Goal: Task Accomplishment & Management: Use online tool/utility

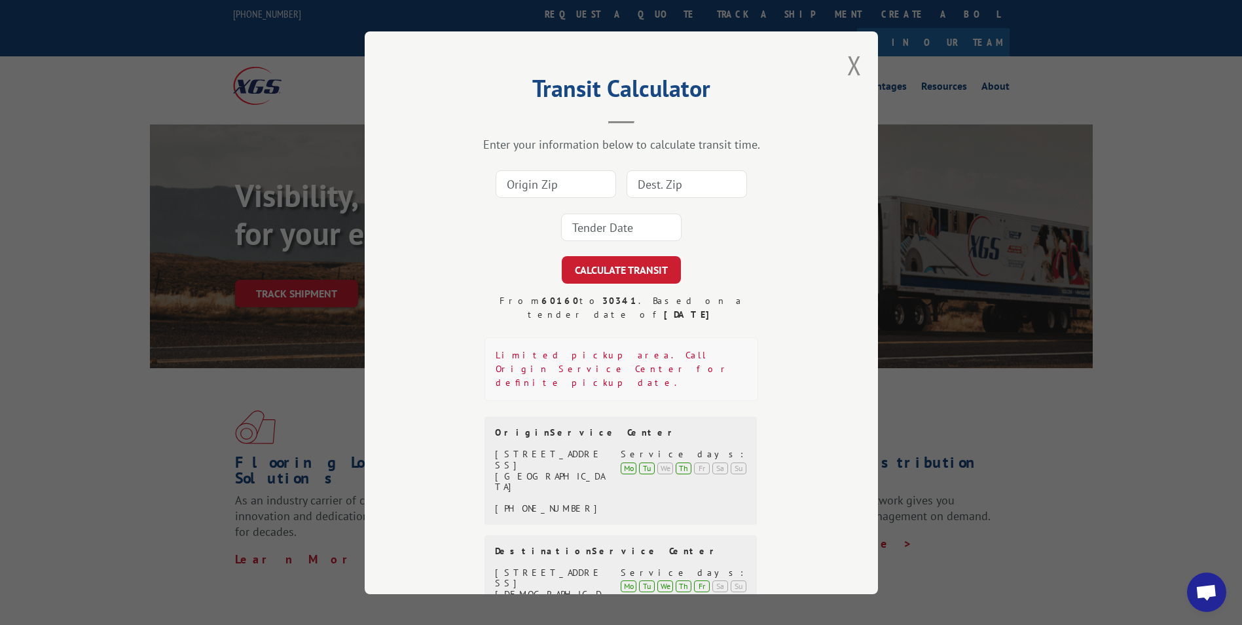
scroll to position [786, 0]
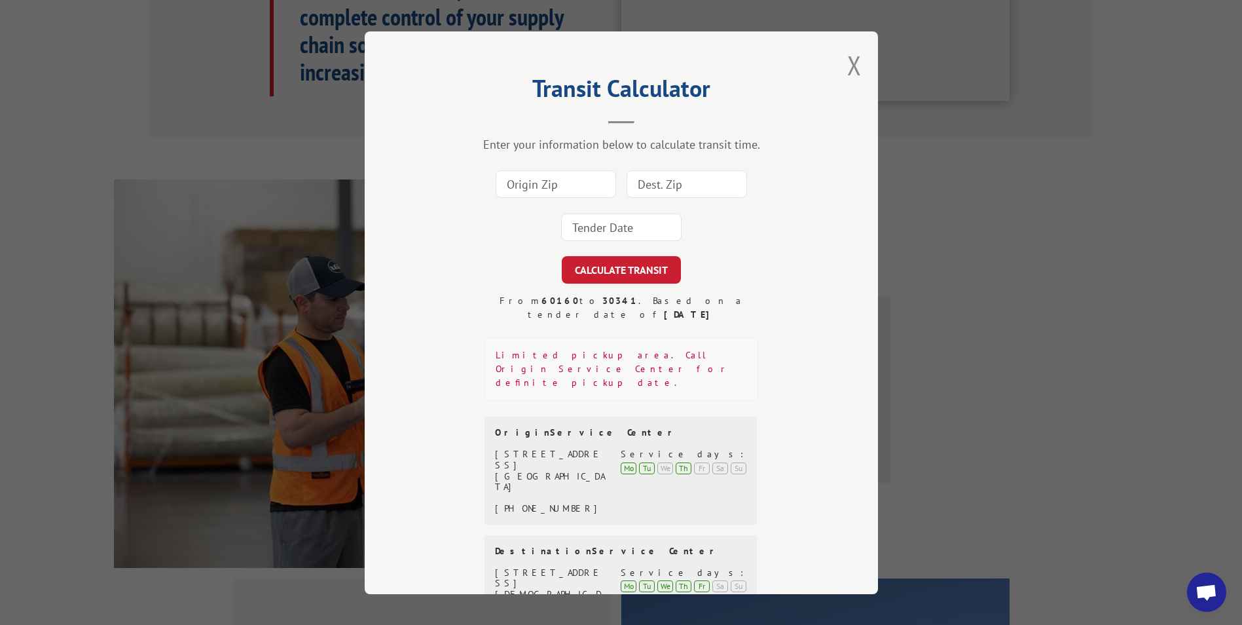
click at [544, 183] on input at bounding box center [556, 184] width 120 height 28
click at [544, 187] on input at bounding box center [556, 184] width 120 height 28
click at [627, 177] on input at bounding box center [687, 184] width 120 height 28
click at [679, 184] on input at bounding box center [687, 184] width 120 height 28
type input "65201"
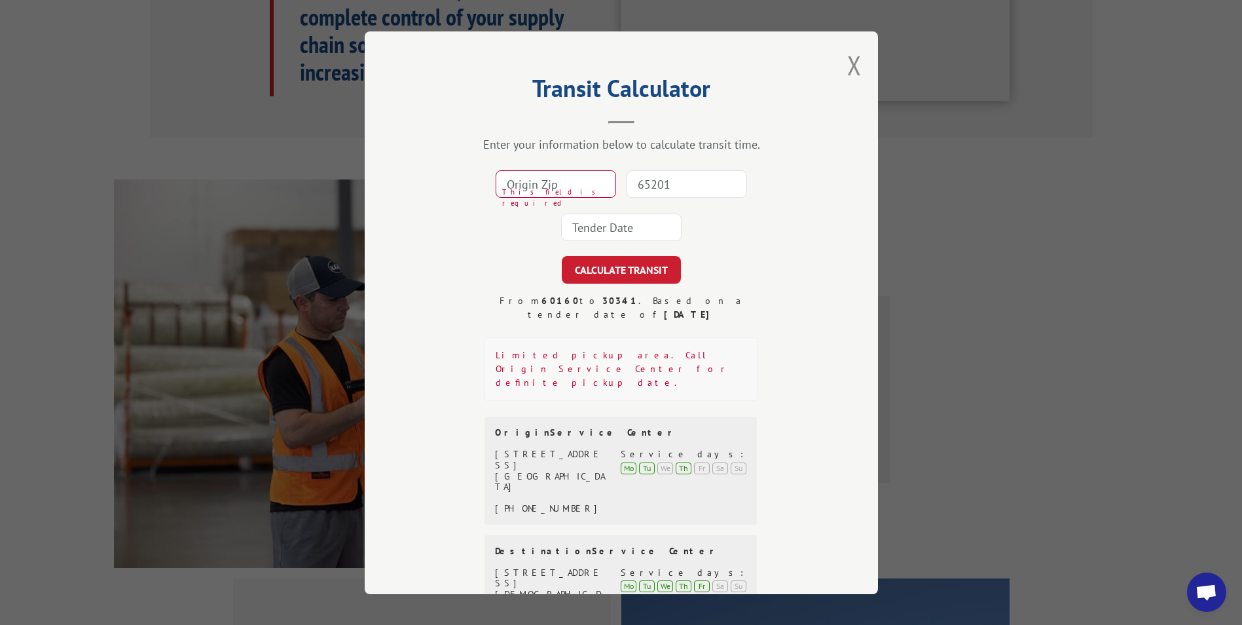
click at [543, 185] on input at bounding box center [556, 184] width 120 height 28
type input "63146"
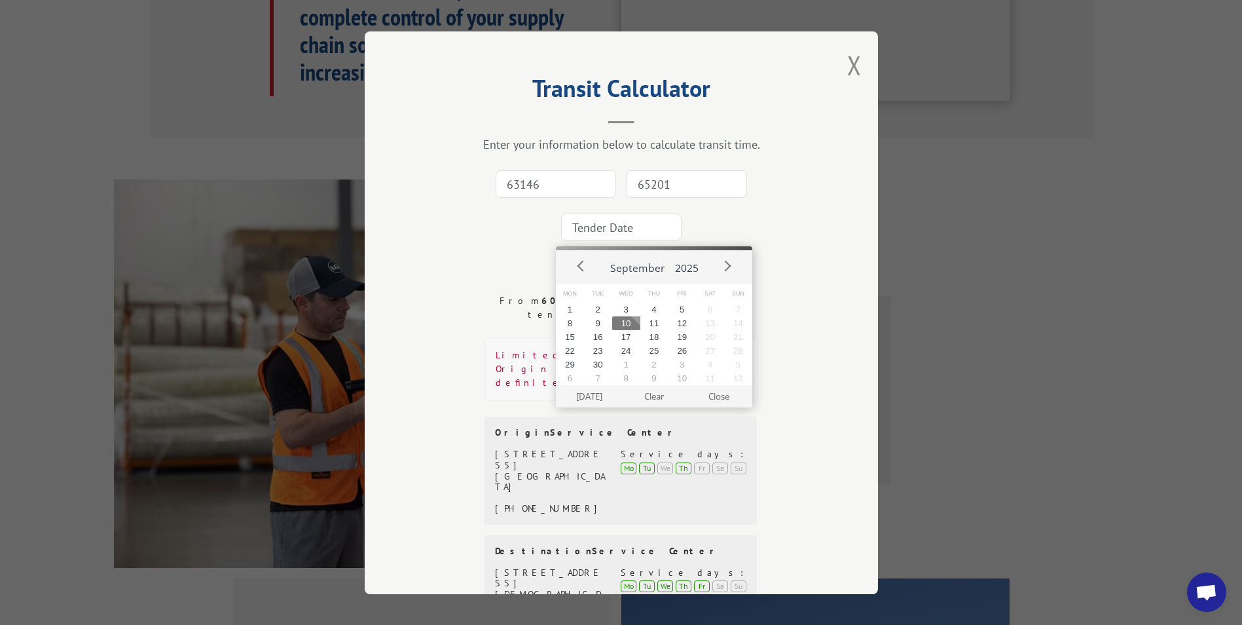
click at [637, 232] on input at bounding box center [621, 227] width 120 height 28
click at [658, 327] on button "11" at bounding box center [654, 323] width 28 height 14
type input "[DATE]"
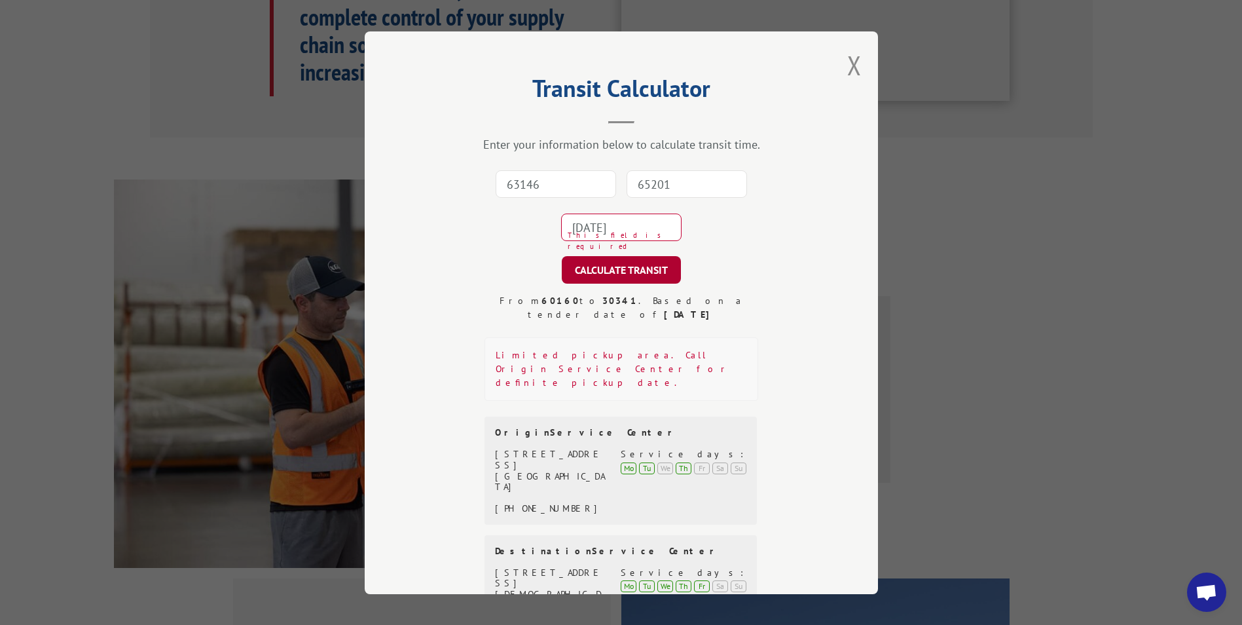
click at [634, 278] on button "CALCULATE TRANSIT" at bounding box center [621, 270] width 119 height 28
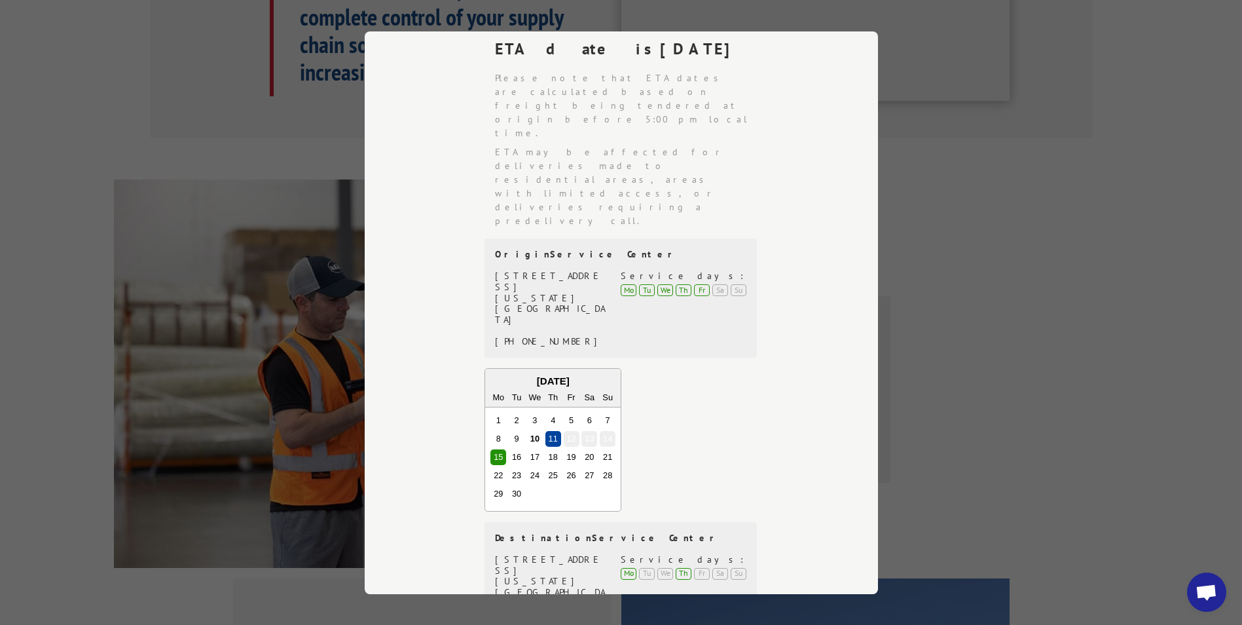
scroll to position [301, 0]
